Goal: Transaction & Acquisition: Purchase product/service

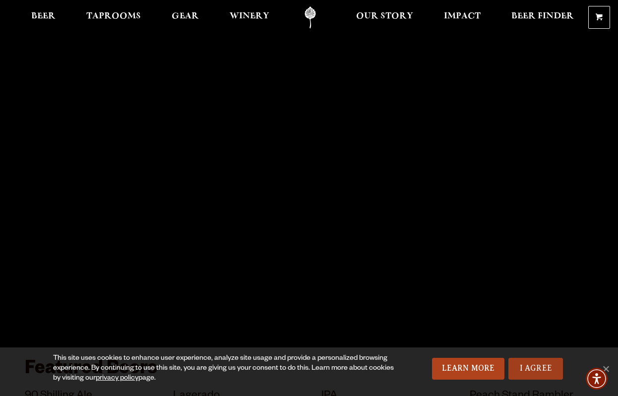
click at [534, 365] on link "I Agree" at bounding box center [536, 369] width 55 height 22
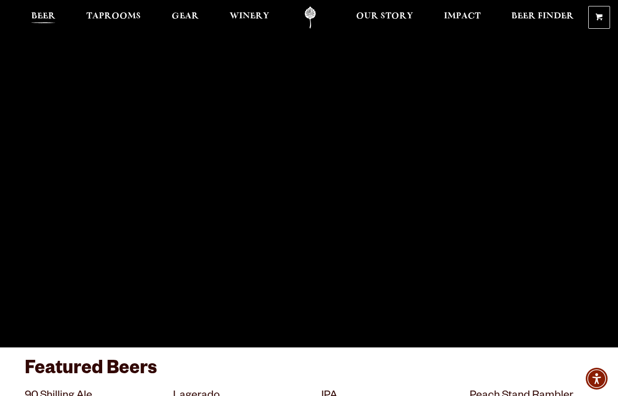
click at [46, 16] on span "Beer" at bounding box center [43, 16] width 24 height 8
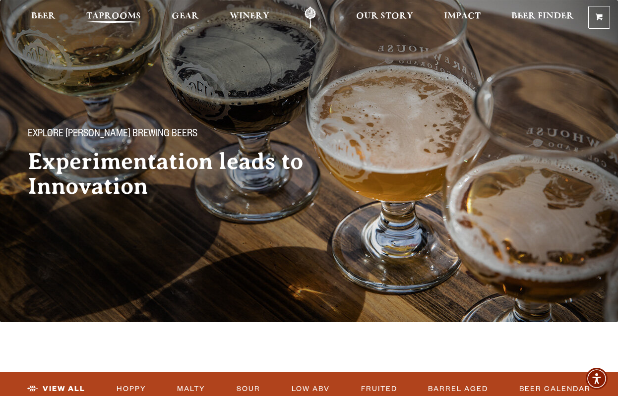
click at [126, 16] on span "Taprooms" at bounding box center [113, 16] width 55 height 8
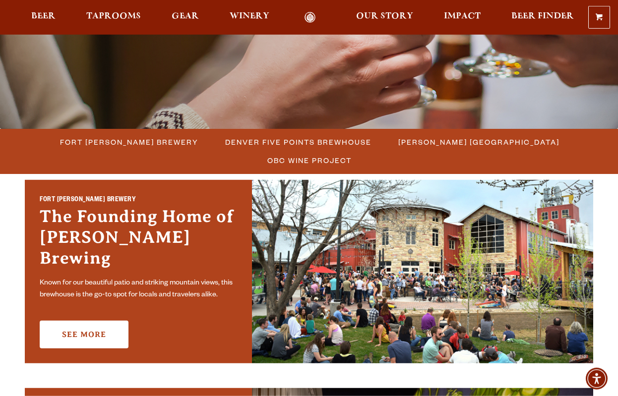
scroll to position [258, 0]
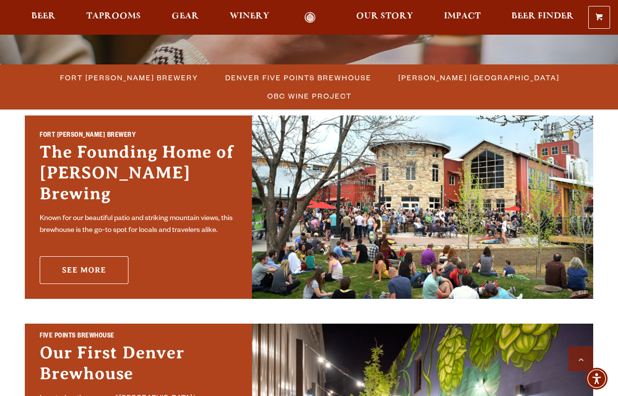
click at [110, 257] on link "See More" at bounding box center [84, 271] width 89 height 28
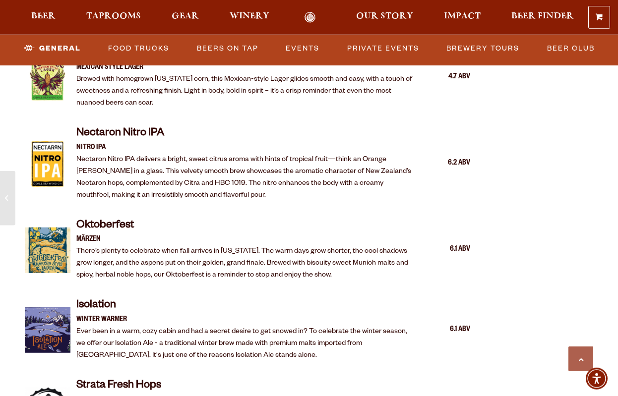
scroll to position [1806, 0]
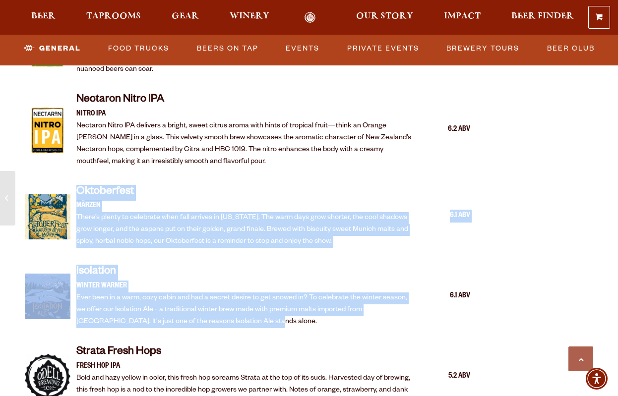
drag, startPoint x: 77, startPoint y: 194, endPoint x: 313, endPoint y: 327, distance: 271.1
copy div "Oktoberfest Märzen There’s plenty to celebrate when fall arrives in Colorado. T…"
click at [206, 184] on div "Oktoberfest Märzen There’s plenty to celebrate when fall arrives in Colorado. T…" at bounding box center [248, 216] width 446 height 75
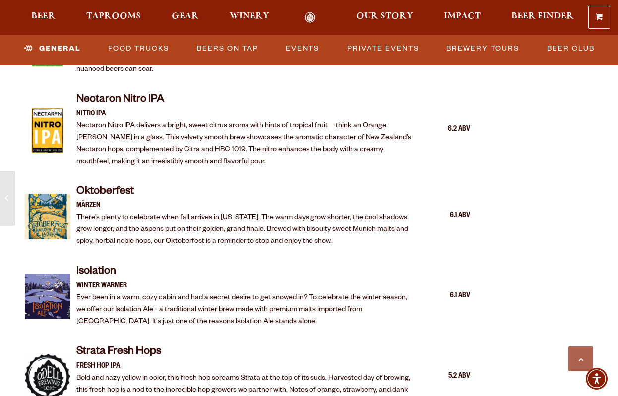
click at [51, 221] on img at bounding box center [48, 217] width 46 height 46
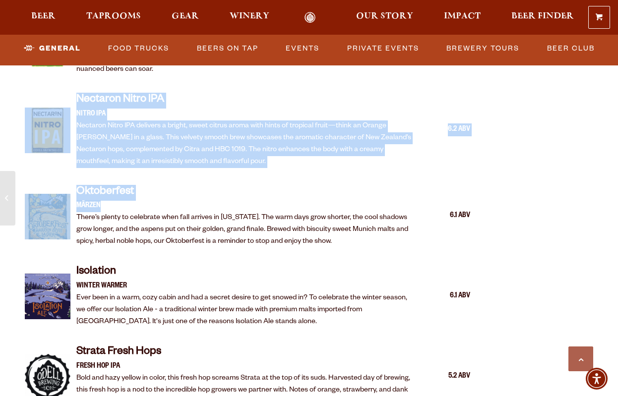
drag, startPoint x: 41, startPoint y: 177, endPoint x: 161, endPoint y: 215, distance: 125.9
click at [176, 207] on p "Märzen" at bounding box center [245, 206] width 338 height 12
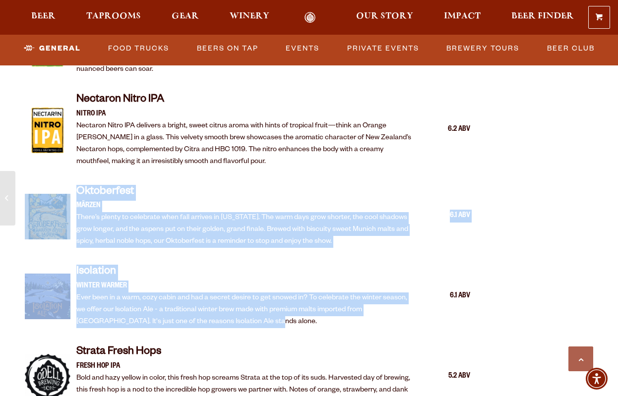
drag, startPoint x: 235, startPoint y: 325, endPoint x: 28, endPoint y: 213, distance: 235.3
copy div "Oktoberfest Märzen There’s plenty to celebrate when fall arrives in Colorado. T…"
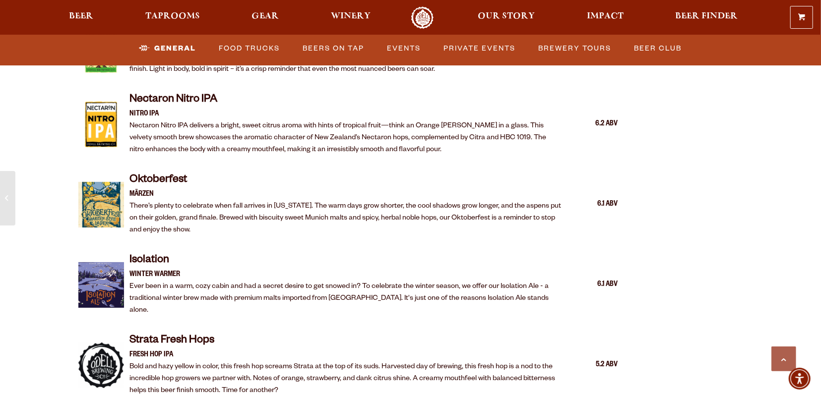
scroll to position [1925, 0]
click at [99, 201] on img at bounding box center [101, 205] width 46 height 46
drag, startPoint x: 130, startPoint y: 184, endPoint x: 159, endPoint y: 184, distance: 29.3
click at [159, 189] on p "Märzen" at bounding box center [346, 195] width 433 height 12
click at [185, 220] on p "There’s plenty to celebrate when fall arrives in Colorado. The warm days grow s…" at bounding box center [346, 219] width 433 height 36
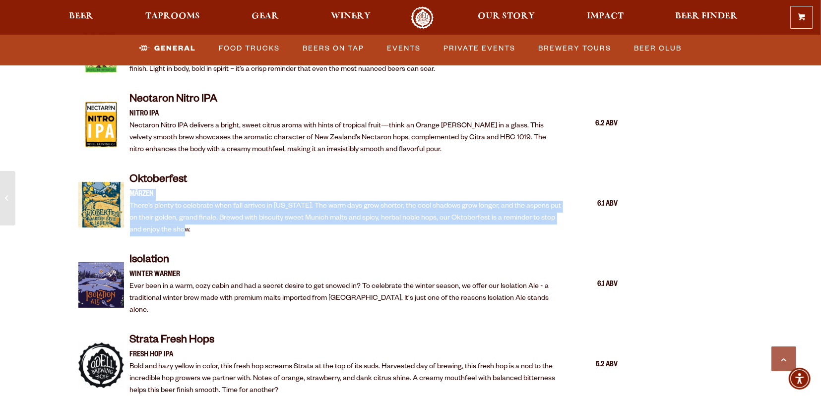
drag, startPoint x: 186, startPoint y: 220, endPoint x: 127, endPoint y: 187, distance: 67.5
click at [127, 187] on div "Oktoberfest Märzen There’s plenty to celebrate when fall arrives in Colorado. T…" at bounding box center [348, 204] width 540 height 75
click at [164, 203] on p "There’s plenty to celebrate when fall arrives in Colorado. The warm days grow s…" at bounding box center [346, 219] width 433 height 36
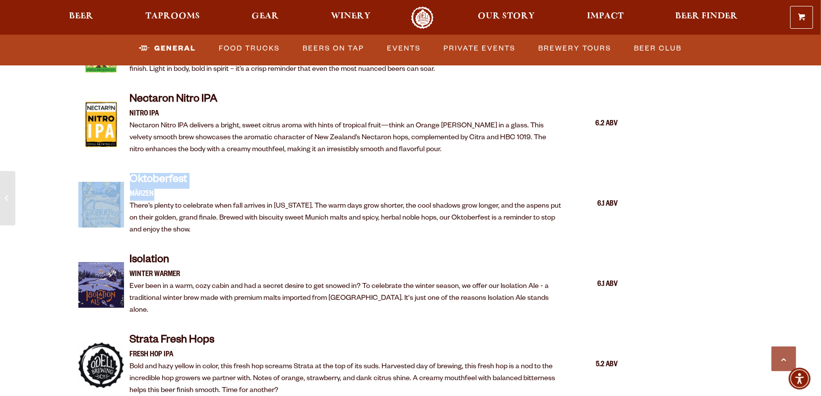
drag, startPoint x: 166, startPoint y: 182, endPoint x: 115, endPoint y: 186, distance: 51.7
click at [115, 186] on div "Oktoberfest Märzen There’s plenty to celebrate when fall arrives in Colorado. T…" at bounding box center [348, 204] width 540 height 75
copy div "Oktoberfest Märzen"
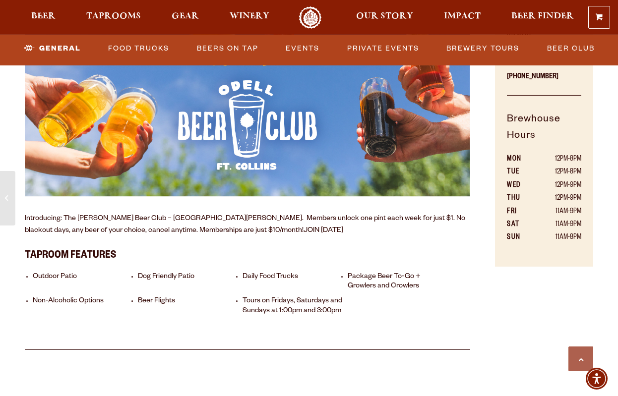
scroll to position [716, 0]
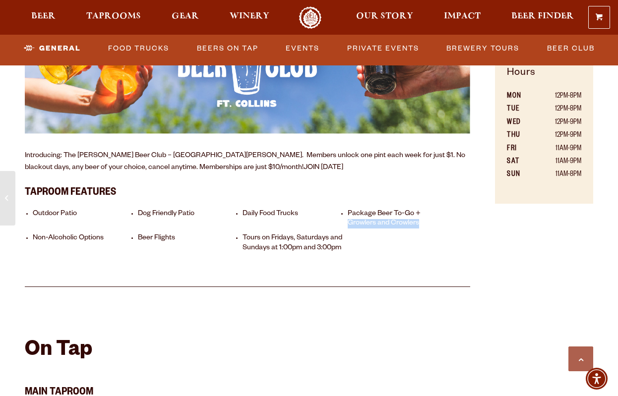
drag, startPoint x: 349, startPoint y: 227, endPoint x: 442, endPoint y: 226, distance: 93.3
click at [442, 226] on li "Package Beer To-Go + Growlers and Crowlers" at bounding box center [398, 219] width 101 height 19
copy li "Growlers and Crowlers"
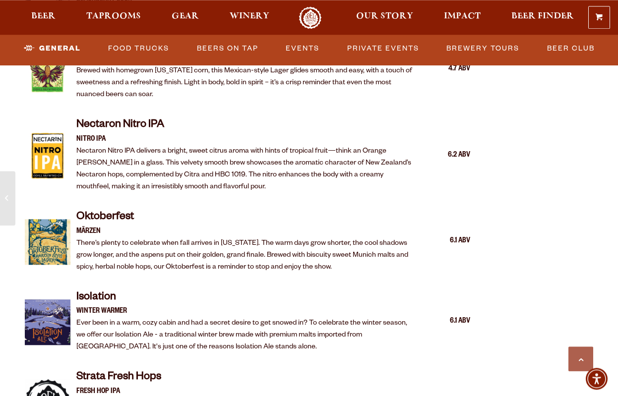
scroll to position [1920, 0]
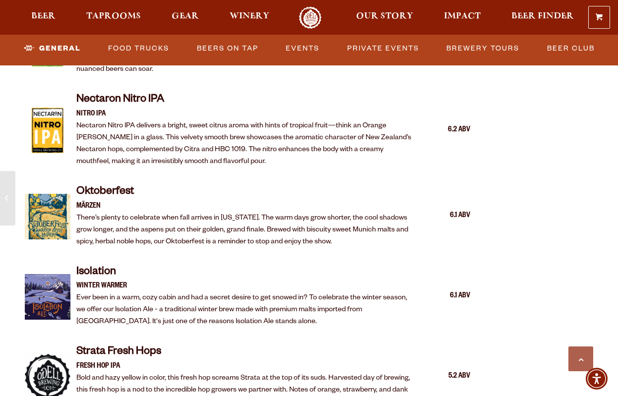
click at [81, 197] on h4 "Oktoberfest" at bounding box center [245, 193] width 338 height 16
drag, startPoint x: 77, startPoint y: 195, endPoint x: 142, endPoint y: 193, distance: 64.5
click at [142, 193] on h4 "Oktoberfest" at bounding box center [245, 193] width 338 height 16
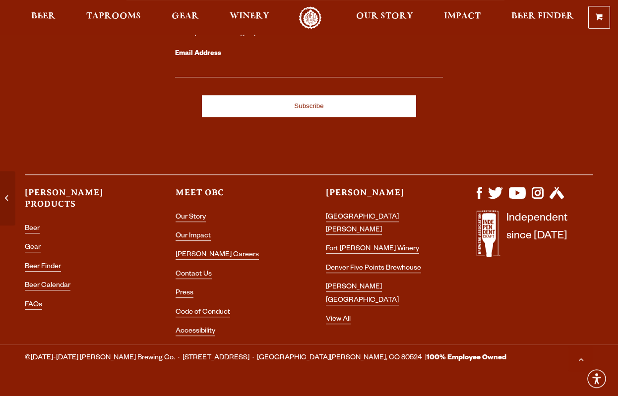
scroll to position [4409, 0]
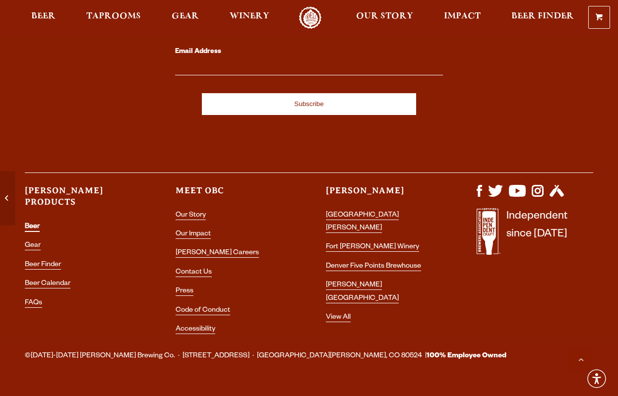
click at [32, 223] on link "Beer" at bounding box center [32, 227] width 15 height 9
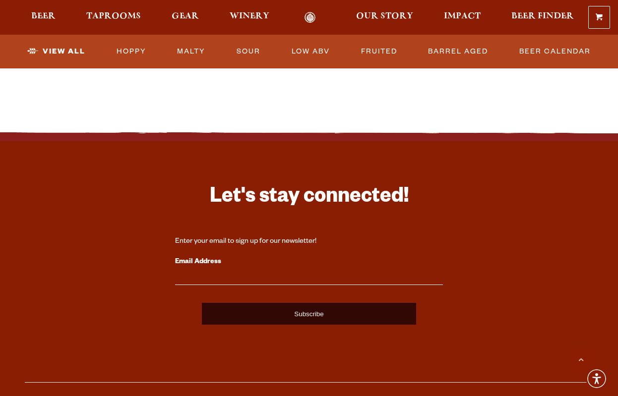
scroll to position [2556, 0]
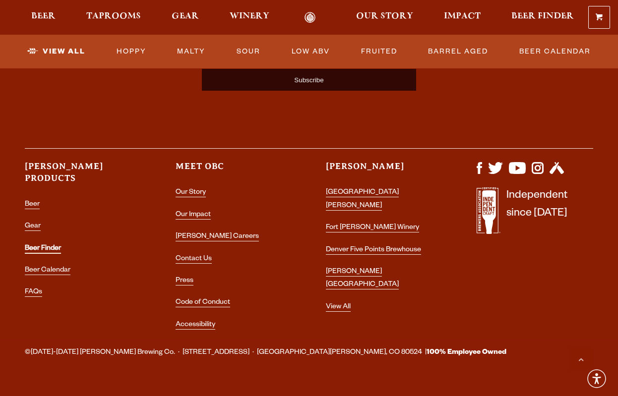
click at [44, 245] on link "Beer Finder" at bounding box center [43, 249] width 36 height 9
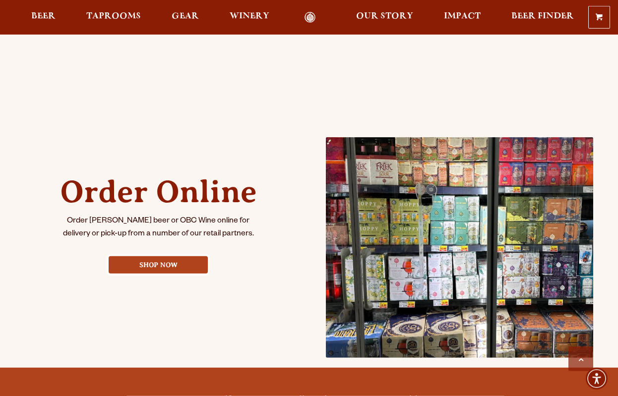
scroll to position [344, 0]
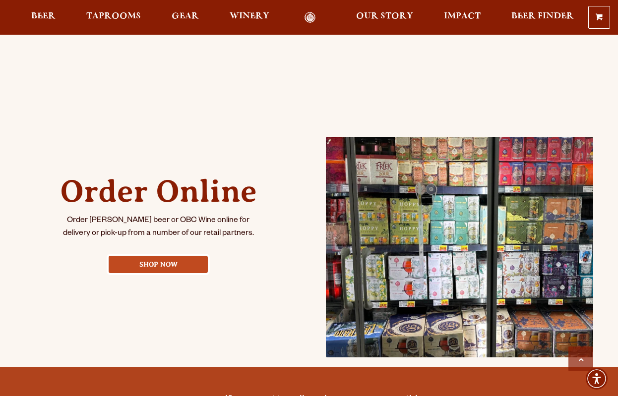
click at [158, 260] on link "Shop Now" at bounding box center [158, 264] width 99 height 17
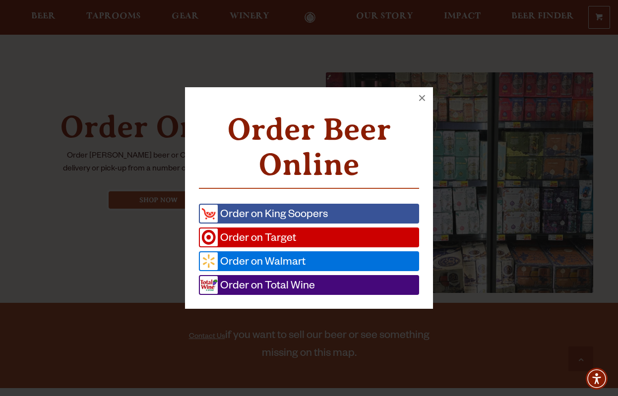
scroll to position [409, 0]
click at [331, 255] on link "Order on Walmart" at bounding box center [309, 262] width 220 height 20
click at [303, 217] on span "Order on King Soopers" at bounding box center [273, 214] width 110 height 18
click at [300, 278] on span "Order on Total Wine" at bounding box center [266, 285] width 97 height 18
